Goal: Information Seeking & Learning: Learn about a topic

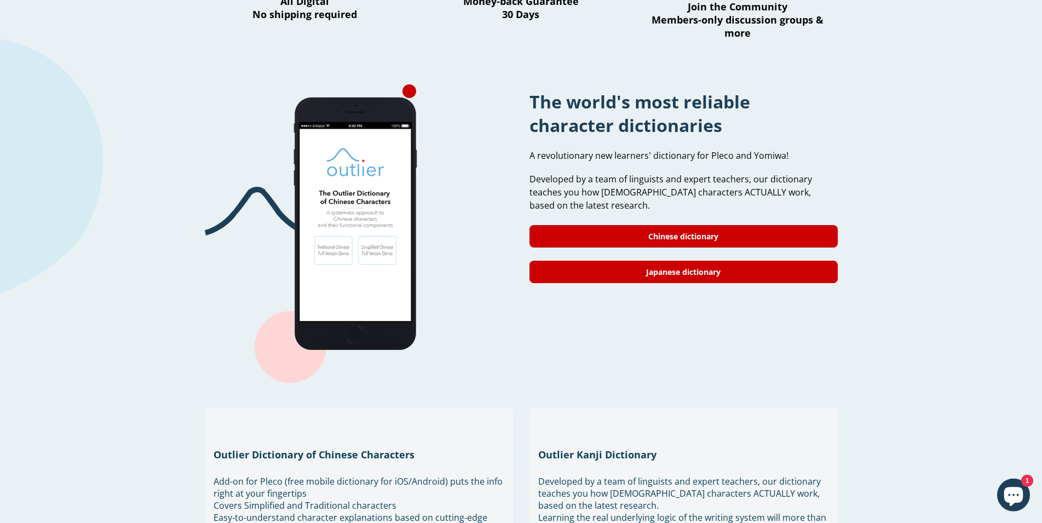
scroll to position [949, 0]
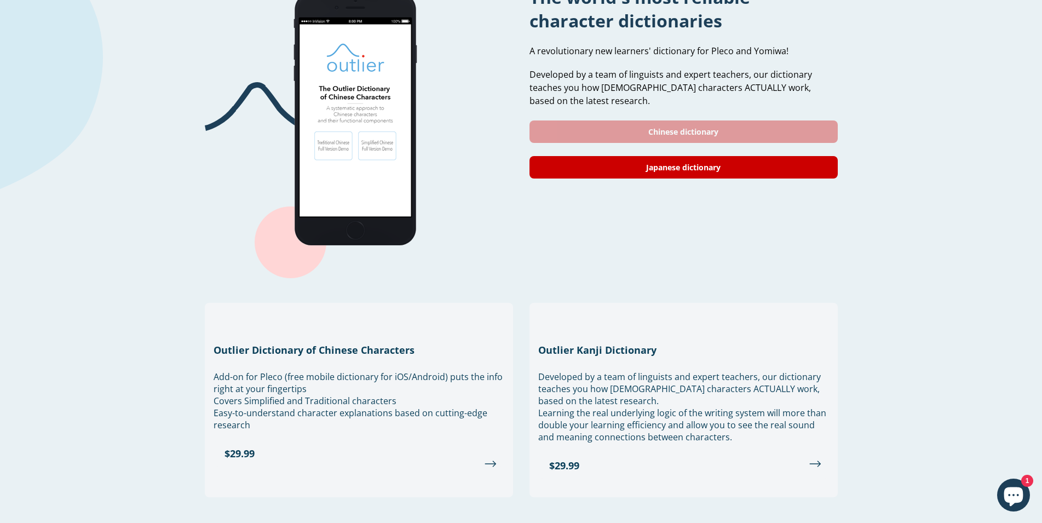
click at [692, 120] on link "Chinese dictionary" at bounding box center [683, 131] width 308 height 22
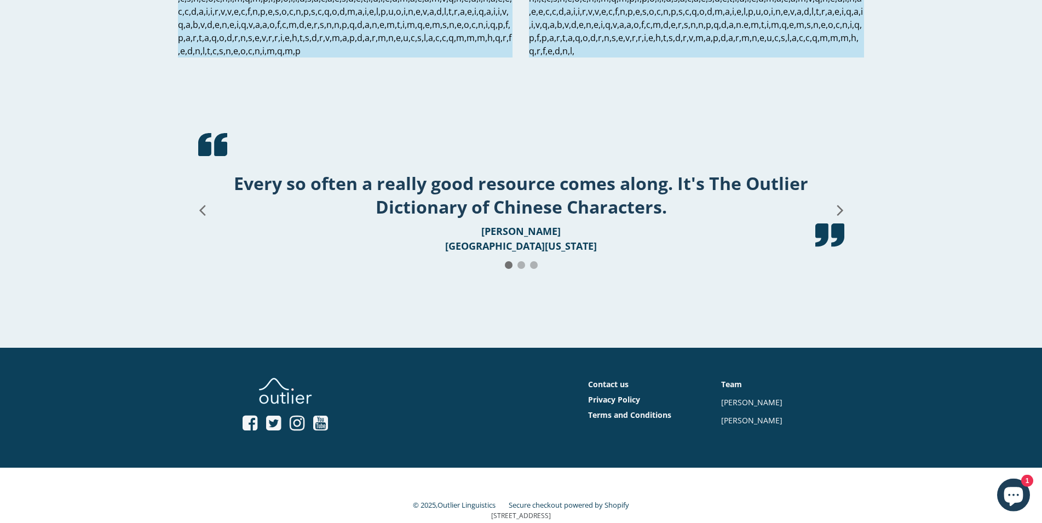
scroll to position [1999, 0]
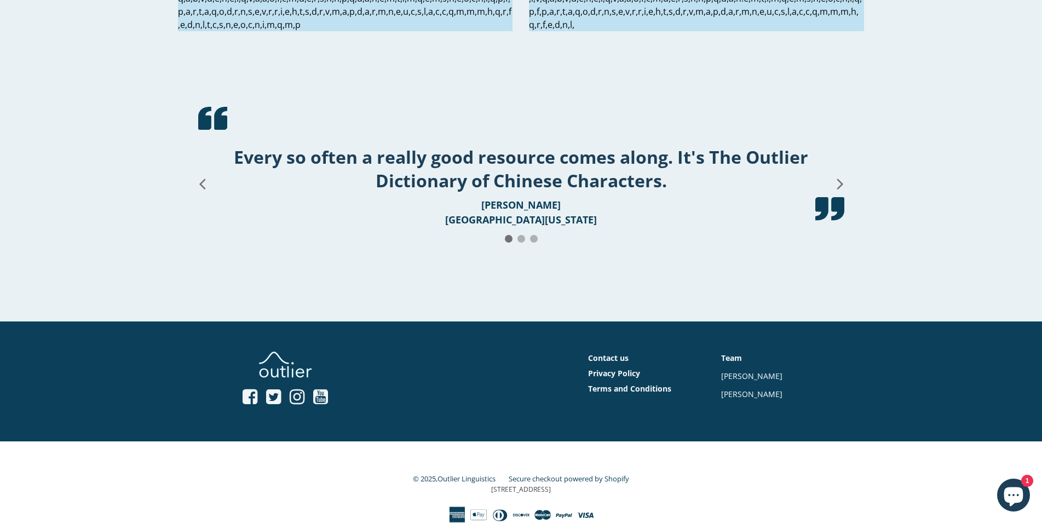
click at [838, 183] on icon at bounding box center [839, 184] width 19 height 88
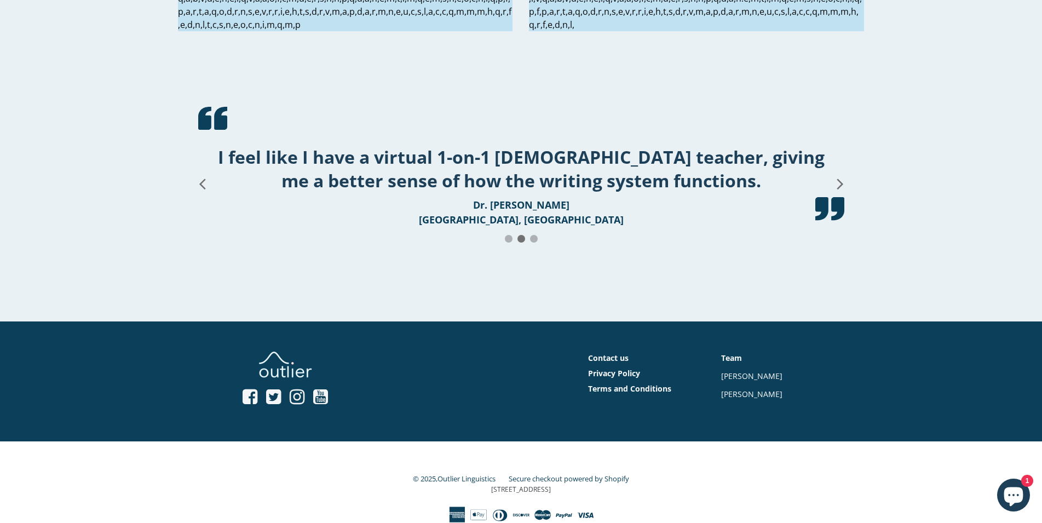
click at [838, 183] on icon at bounding box center [839, 184] width 19 height 88
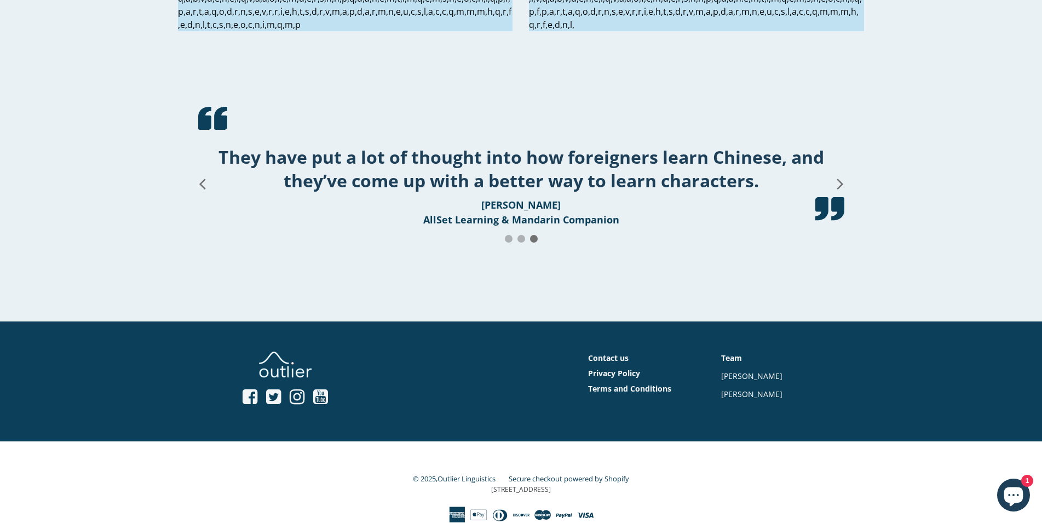
click at [838, 183] on icon at bounding box center [839, 184] width 19 height 88
